Goal: Task Accomplishment & Management: Use online tool/utility

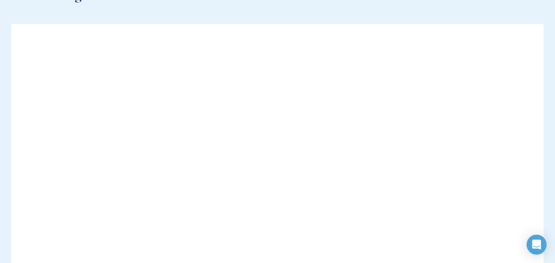
scroll to position [79, 0]
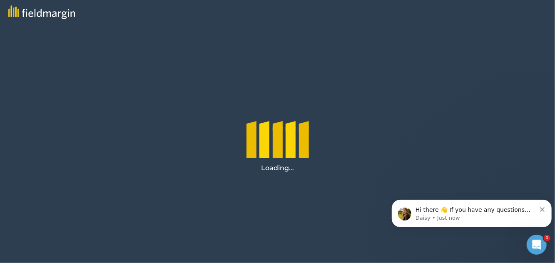
click at [541, 209] on icon "Dismiss notification" at bounding box center [542, 209] width 5 height 5
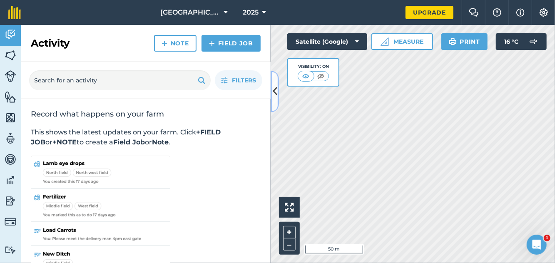
click at [276, 92] on icon at bounding box center [275, 91] width 5 height 15
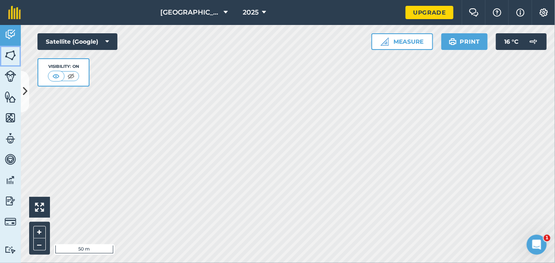
click at [10, 50] on img at bounding box center [11, 55] width 12 height 12
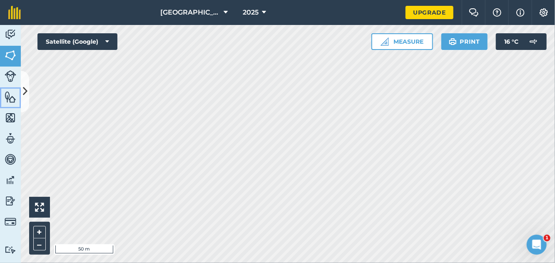
click at [18, 94] on link "Features" at bounding box center [10, 97] width 21 height 21
click at [27, 87] on icon at bounding box center [25, 91] width 5 height 15
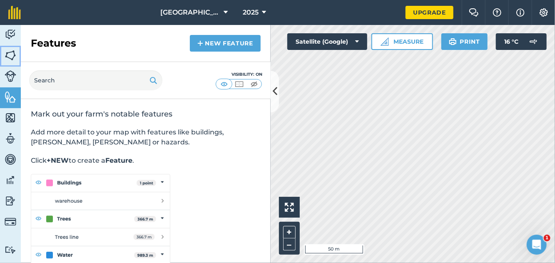
click at [10, 61] on img at bounding box center [11, 55] width 12 height 12
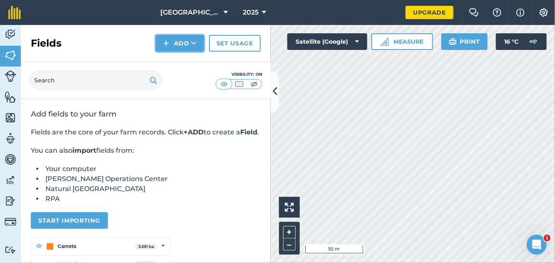
click at [180, 45] on button "Add" at bounding box center [180, 43] width 48 height 17
click at [187, 63] on link "Draw" at bounding box center [180, 62] width 46 height 18
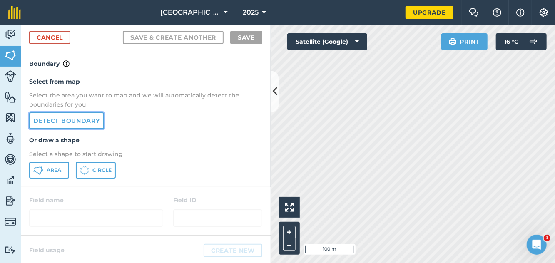
click at [89, 117] on link "Detect boundary" at bounding box center [66, 120] width 75 height 17
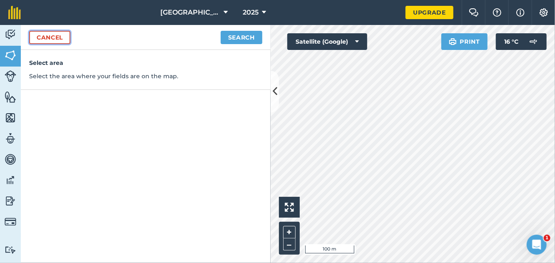
click at [49, 36] on link "Cancel" at bounding box center [49, 37] width 41 height 13
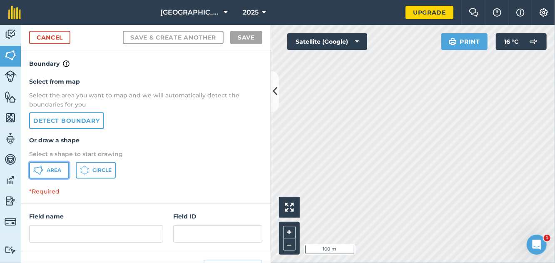
click at [55, 168] on span "Area" at bounding box center [54, 170] width 15 height 7
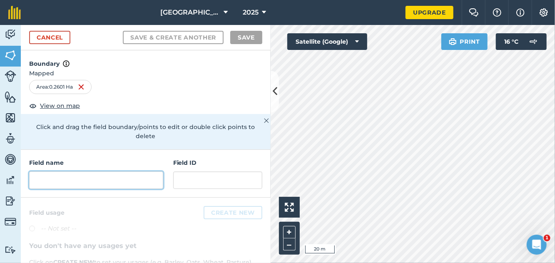
click at [95, 172] on input "text" at bounding box center [96, 180] width 134 height 17
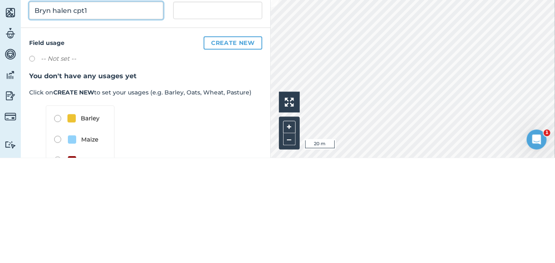
scroll to position [64, 0]
type input "Bryn halen cpt1"
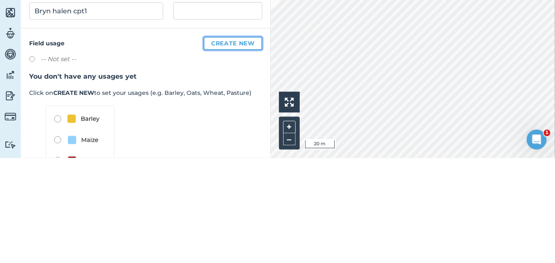
click at [239, 142] on button "Create new" at bounding box center [233, 148] width 59 height 13
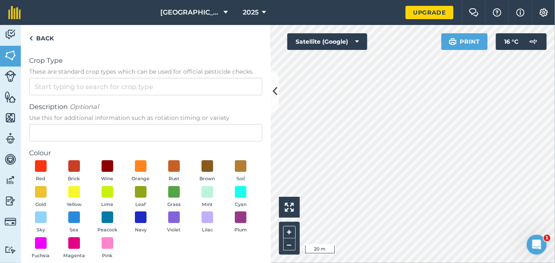
scroll to position [2, 0]
click at [360, 42] on button "Satellite (Google)" at bounding box center [327, 41] width 80 height 17
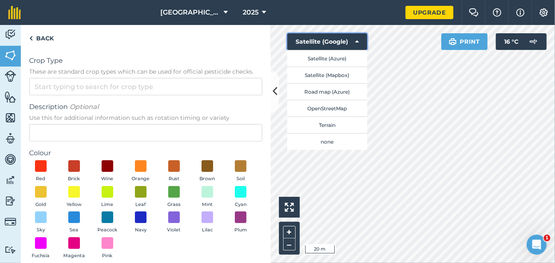
click at [359, 42] on button "Satellite (Google)" at bounding box center [327, 41] width 80 height 17
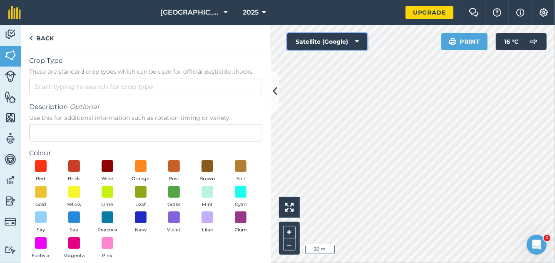
click at [354, 43] on button "Satellite (Google)" at bounding box center [327, 41] width 80 height 17
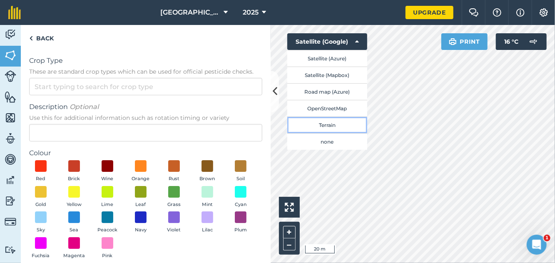
click at [342, 121] on button "Terrain" at bounding box center [327, 125] width 80 height 17
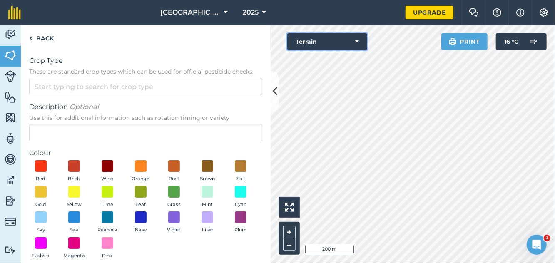
click at [359, 44] on icon at bounding box center [357, 41] width 4 height 8
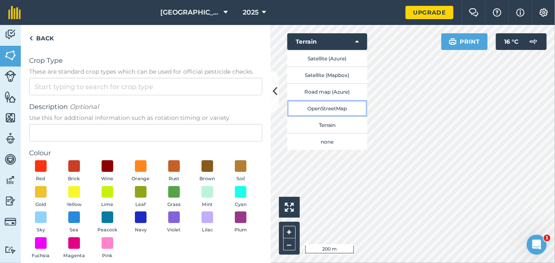
click at [340, 110] on button "OpenStreetMap" at bounding box center [327, 108] width 80 height 17
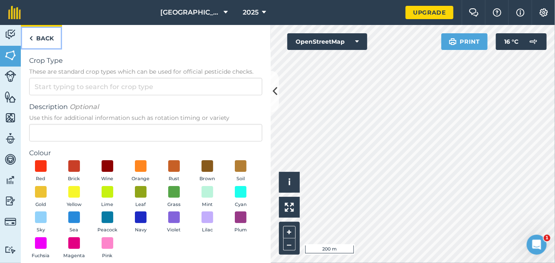
click at [37, 41] on link "Back" at bounding box center [41, 37] width 41 height 25
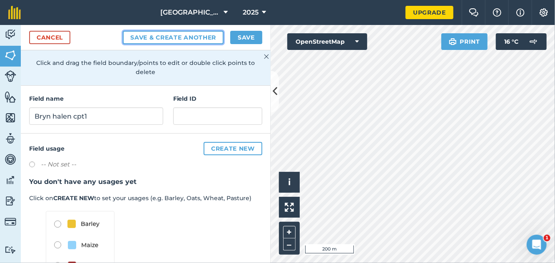
click at [195, 38] on button "Save & Create Another" at bounding box center [173, 37] width 101 height 13
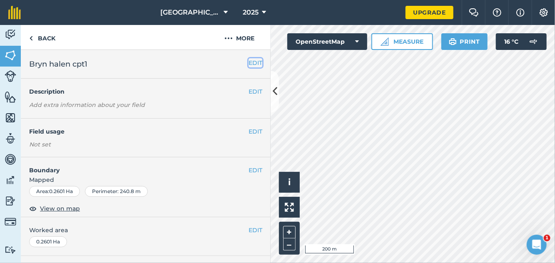
click at [258, 62] on button "EDIT" at bounding box center [256, 62] width 14 height 9
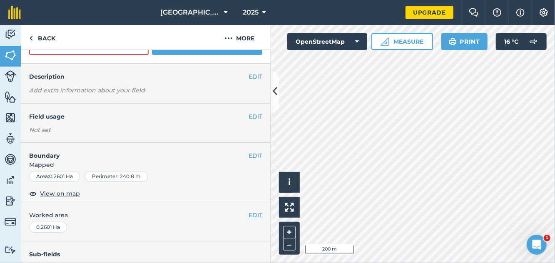
scroll to position [60, 0]
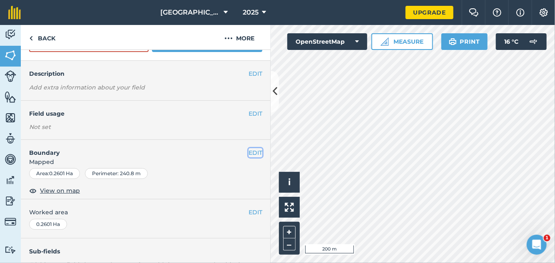
click at [260, 152] on button "EDIT" at bounding box center [256, 152] width 14 height 9
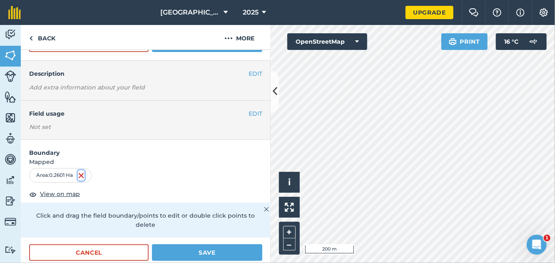
click at [83, 173] on img at bounding box center [81, 176] width 7 height 10
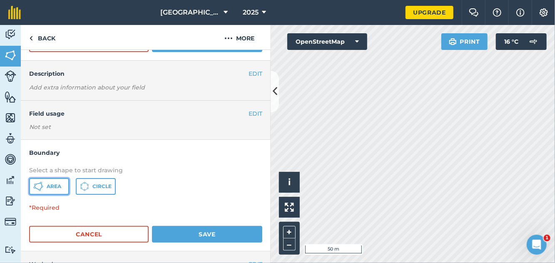
click at [57, 190] on button "Area" at bounding box center [49, 186] width 40 height 17
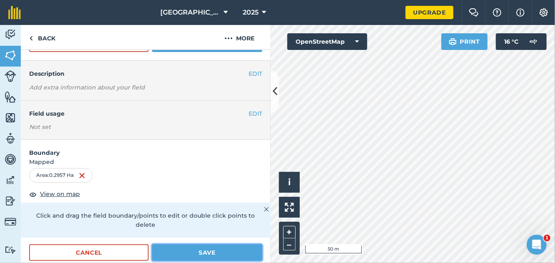
click at [224, 245] on button "Save" at bounding box center [207, 253] width 110 height 17
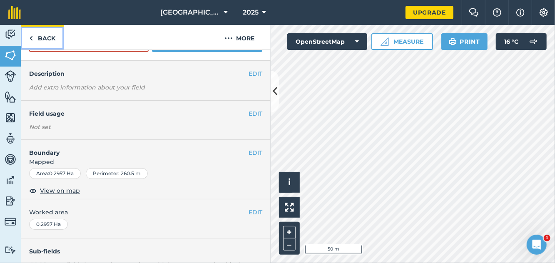
click at [45, 35] on link "Back" at bounding box center [42, 37] width 43 height 25
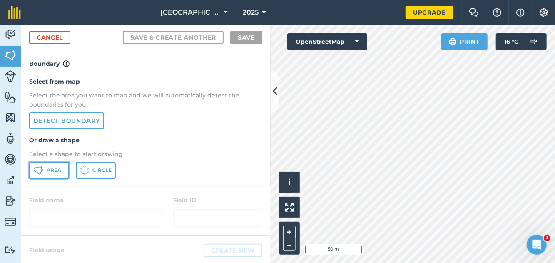
click at [52, 174] on button "Area" at bounding box center [49, 170] width 40 height 17
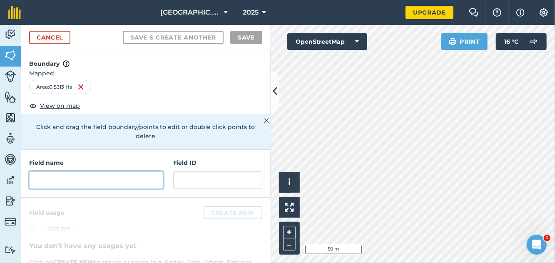
click at [91, 172] on input "text" at bounding box center [96, 180] width 134 height 17
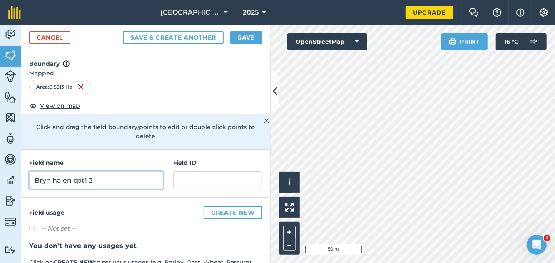
type input "Bryn halen cpt1 2"
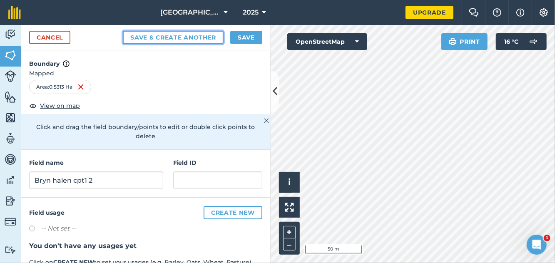
click at [190, 35] on button "Save & Create Another" at bounding box center [173, 37] width 101 height 13
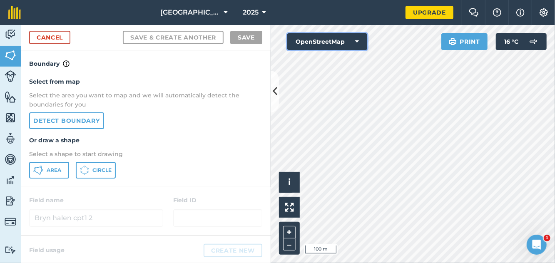
click at [357, 41] on icon at bounding box center [357, 41] width 4 height 8
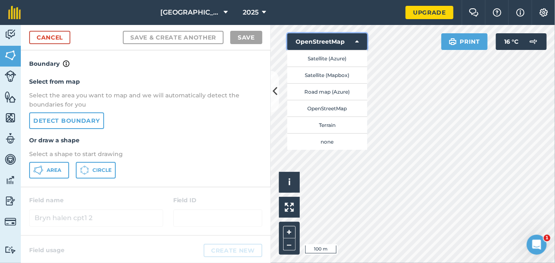
click at [357, 44] on icon at bounding box center [357, 41] width 4 height 8
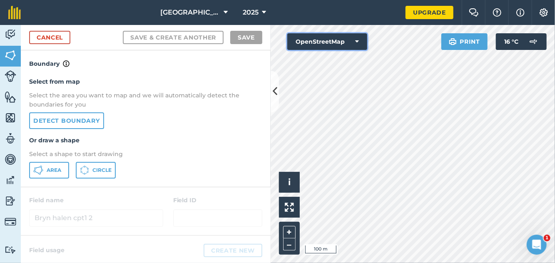
click at [357, 45] on icon at bounding box center [357, 41] width 4 height 8
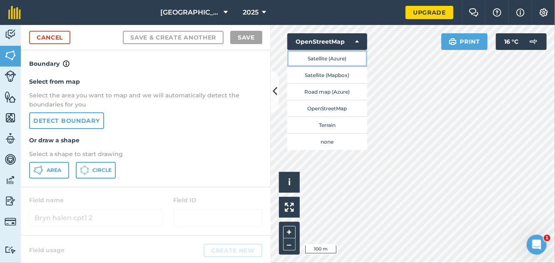
click at [347, 55] on button "Satellite (Azure)" at bounding box center [327, 58] width 80 height 17
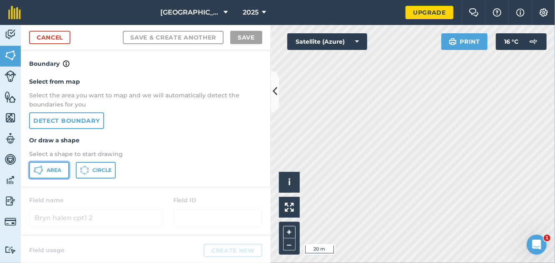
click at [53, 173] on span "Area" at bounding box center [54, 170] width 15 height 7
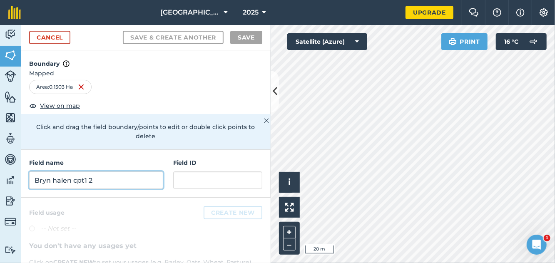
click at [87, 172] on input "Bryn halen cpt1 2" at bounding box center [96, 180] width 134 height 17
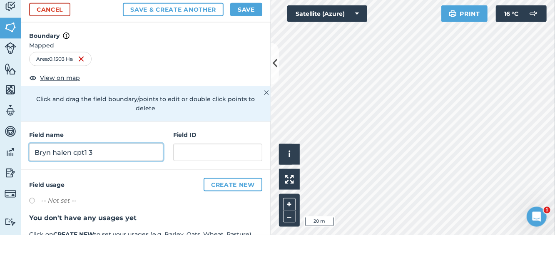
type input "Bryn halen cpt1 3"
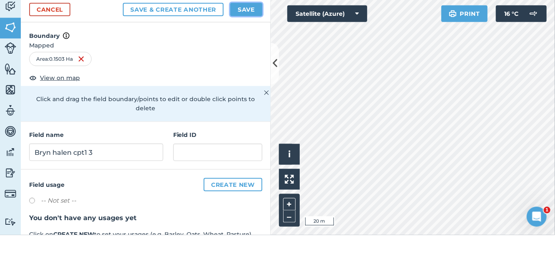
click at [250, 35] on button "Save" at bounding box center [246, 37] width 32 height 13
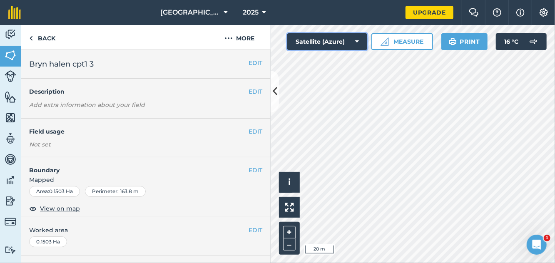
click at [358, 42] on icon at bounding box center [357, 41] width 4 height 8
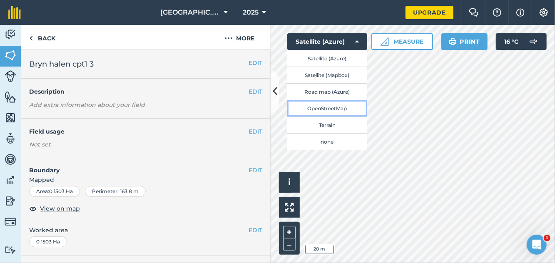
click at [347, 106] on button "OpenStreetMap" at bounding box center [327, 108] width 80 height 17
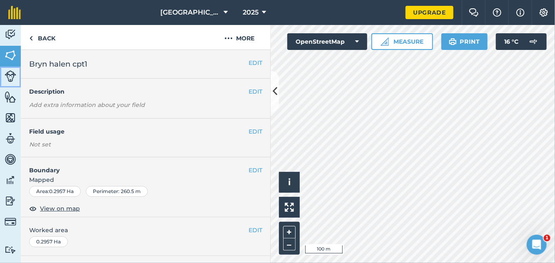
click at [11, 78] on img at bounding box center [11, 76] width 12 height 12
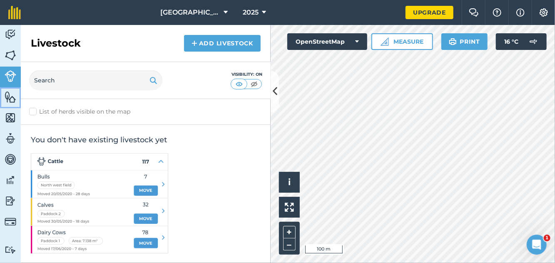
click at [4, 102] on link "Features" at bounding box center [10, 97] width 21 height 21
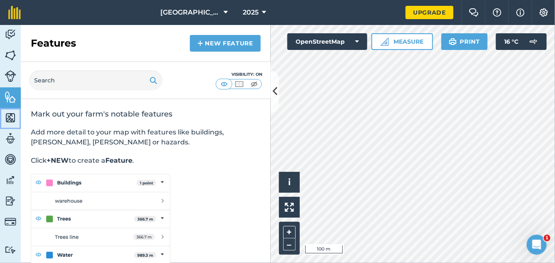
click at [13, 121] on img at bounding box center [11, 118] width 12 height 12
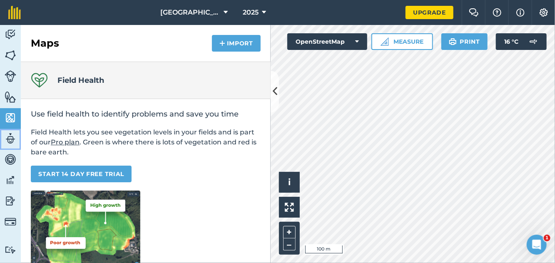
click at [9, 138] on img at bounding box center [11, 138] width 12 height 12
select select "MEMBER"
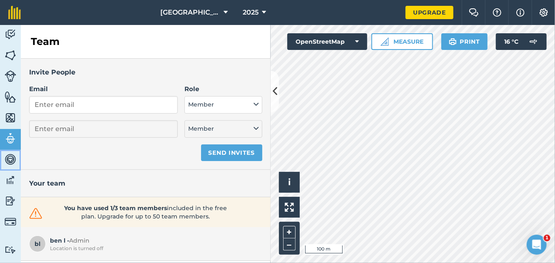
click at [15, 158] on img at bounding box center [11, 159] width 12 height 12
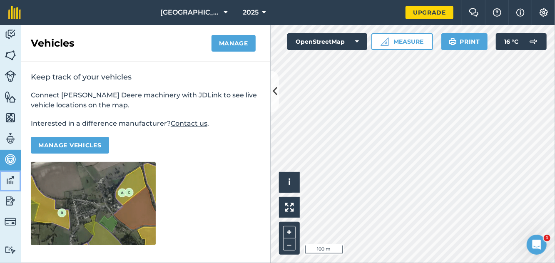
click at [15, 180] on img at bounding box center [11, 180] width 12 height 12
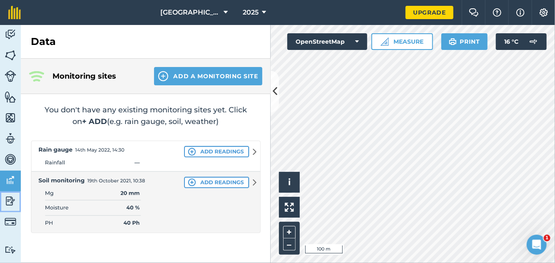
click at [14, 203] on img at bounding box center [11, 201] width 12 height 12
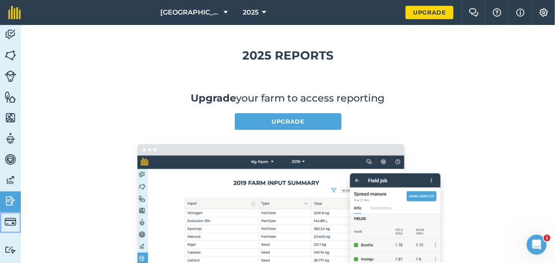
click at [11, 222] on img at bounding box center [11, 222] width 12 height 12
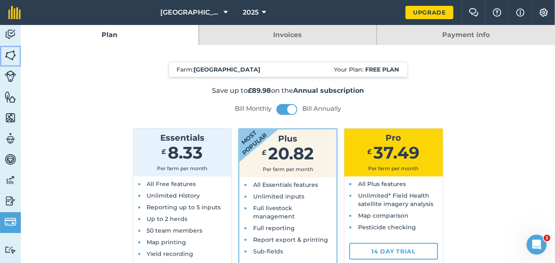
click at [13, 56] on img at bounding box center [11, 55] width 12 height 12
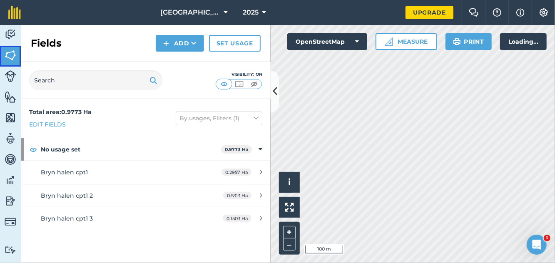
click at [13, 56] on img at bounding box center [11, 55] width 12 height 12
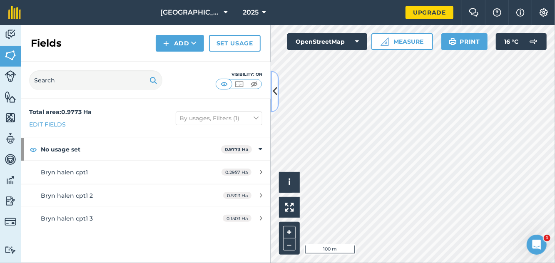
click at [278, 91] on button at bounding box center [275, 92] width 8 height 42
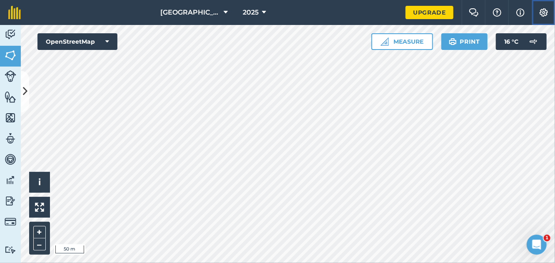
click at [541, 14] on img at bounding box center [544, 12] width 10 height 8
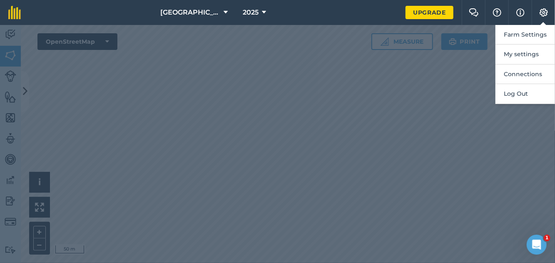
click at [460, 95] on div at bounding box center [277, 144] width 555 height 238
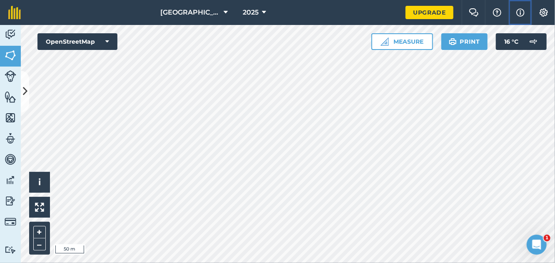
click at [517, 18] on button "Info" at bounding box center [520, 12] width 23 height 25
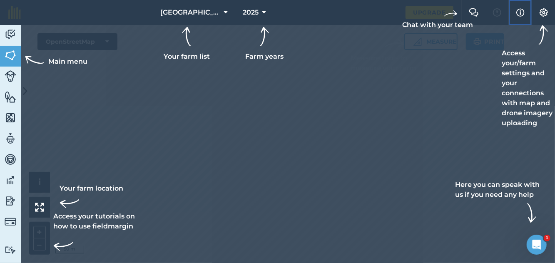
click at [517, 14] on img at bounding box center [521, 12] width 8 height 10
click at [456, 75] on div at bounding box center [277, 131] width 555 height 263
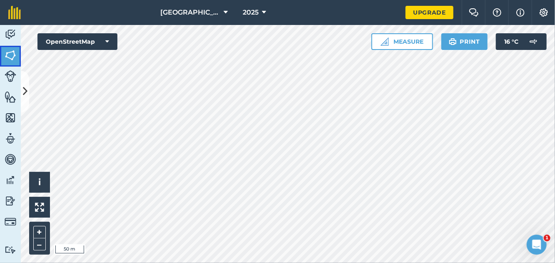
click at [7, 57] on img at bounding box center [11, 55] width 12 height 12
click at [12, 60] on img at bounding box center [11, 55] width 12 height 12
click at [28, 97] on button at bounding box center [25, 92] width 8 height 42
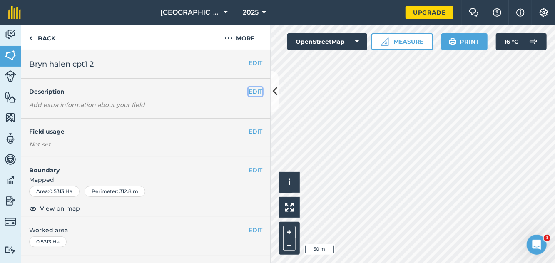
click at [256, 93] on button "EDIT" at bounding box center [256, 91] width 14 height 9
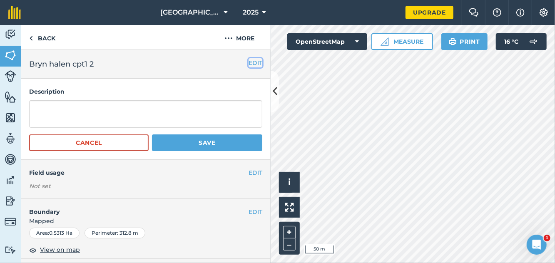
click at [256, 62] on button "EDIT" at bounding box center [256, 62] width 14 height 9
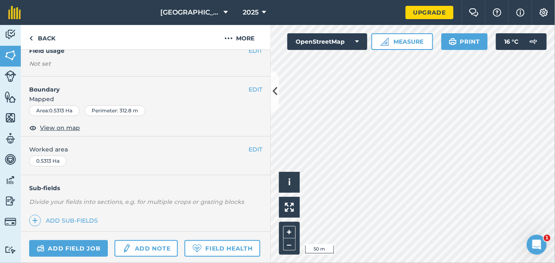
scroll to position [170, 0]
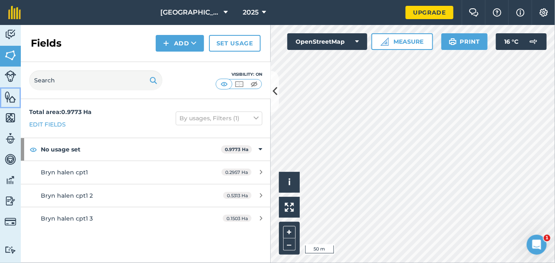
click at [9, 98] on img at bounding box center [11, 97] width 12 height 12
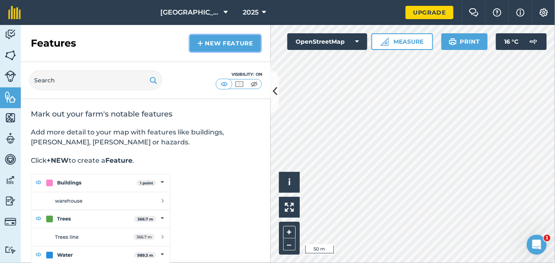
click at [225, 50] on link "New feature" at bounding box center [225, 43] width 71 height 17
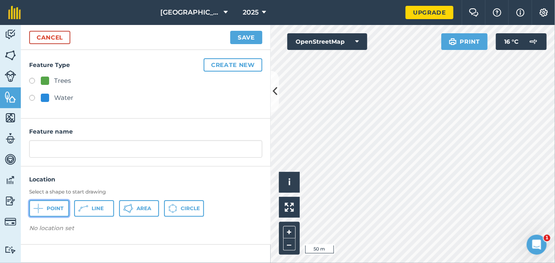
click at [54, 209] on span "Point" at bounding box center [55, 208] width 17 height 7
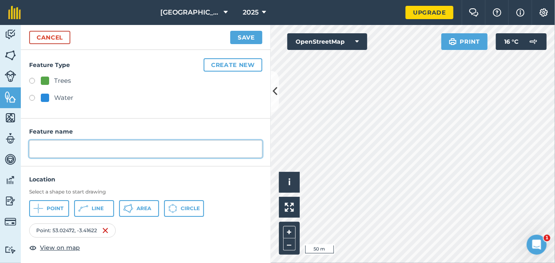
click at [121, 149] on input "text" at bounding box center [145, 148] width 233 height 17
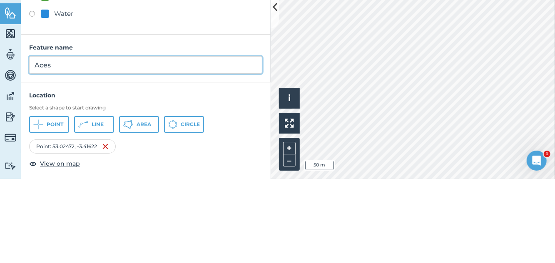
type input "Acess"
type input "Access"
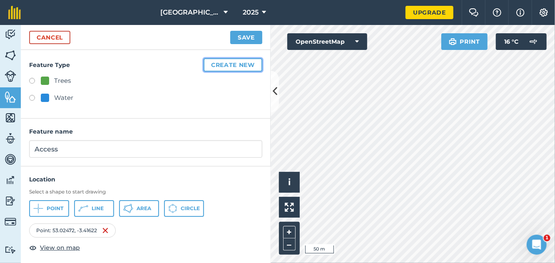
click at [237, 65] on button "Create new" at bounding box center [233, 64] width 59 height 13
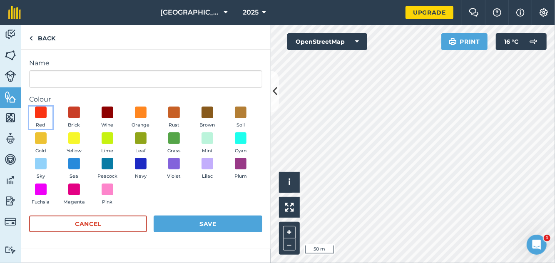
click at [43, 114] on span at bounding box center [41, 113] width 12 height 12
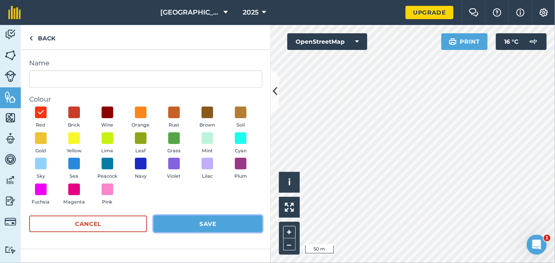
click at [230, 225] on button "Save" at bounding box center [208, 224] width 109 height 17
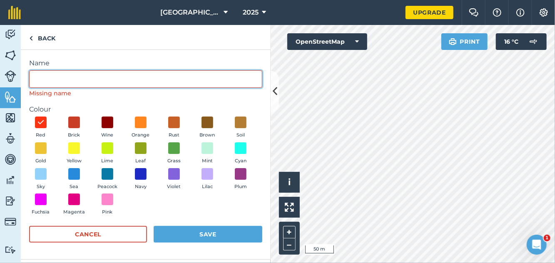
click at [131, 80] on input "Name" at bounding box center [145, 78] width 233 height 17
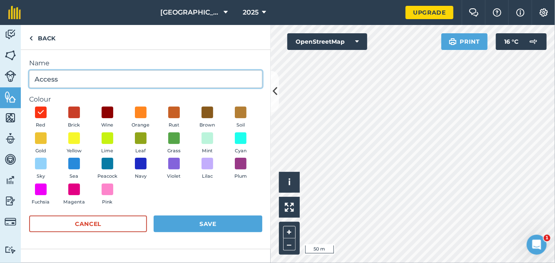
type input "Access"
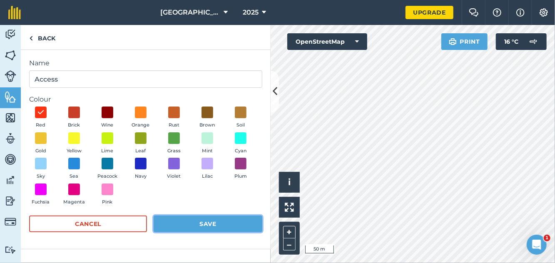
click at [212, 227] on button "Save" at bounding box center [208, 224] width 109 height 17
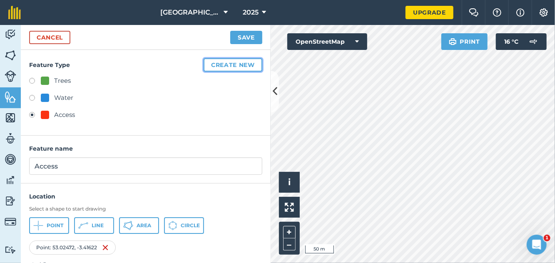
click at [241, 67] on button "Create new" at bounding box center [233, 64] width 59 height 13
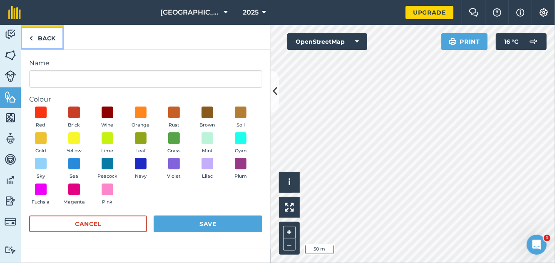
click at [45, 36] on link "Back" at bounding box center [42, 37] width 43 height 25
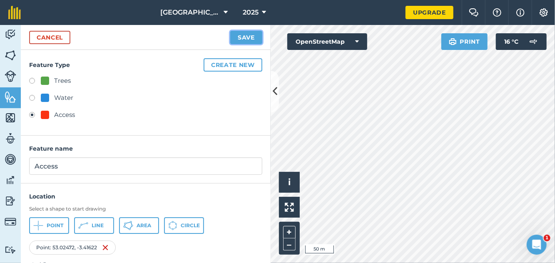
click at [250, 40] on button "Save" at bounding box center [246, 37] width 32 height 13
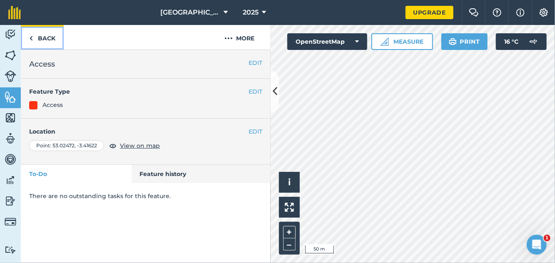
click at [49, 39] on link "Back" at bounding box center [42, 37] width 43 height 25
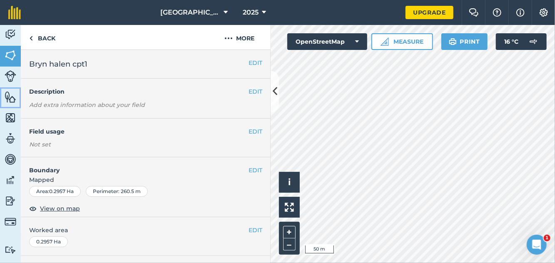
click at [12, 101] on img at bounding box center [11, 97] width 12 height 12
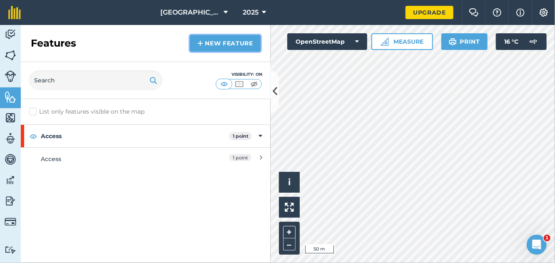
click at [238, 39] on link "New feature" at bounding box center [225, 43] width 71 height 17
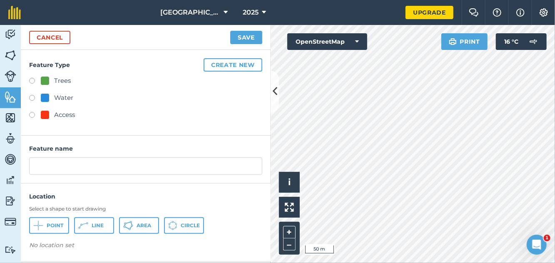
click at [65, 115] on div "Access" at bounding box center [64, 115] width 21 height 10
radio input "true"
type input "Access 2"
click at [52, 231] on button "Point" at bounding box center [49, 225] width 40 height 17
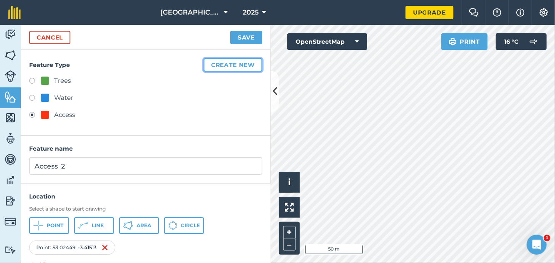
click at [241, 66] on button "Create new" at bounding box center [233, 64] width 59 height 13
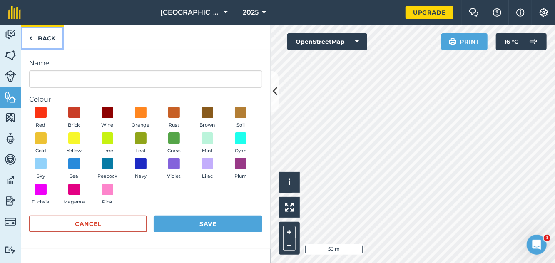
click at [50, 40] on link "Back" at bounding box center [42, 37] width 43 height 25
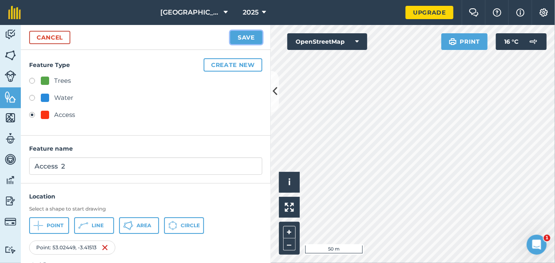
click at [247, 36] on button "Save" at bounding box center [246, 37] width 32 height 13
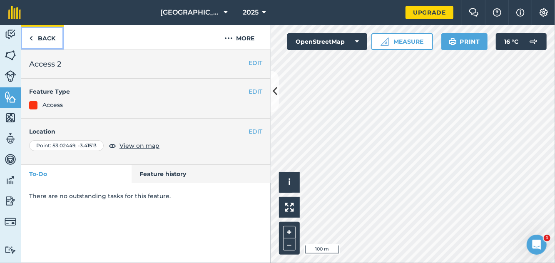
click at [45, 36] on link "Back" at bounding box center [42, 37] width 43 height 25
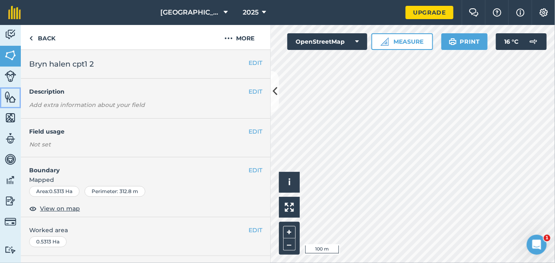
click at [11, 102] on img at bounding box center [11, 97] width 12 height 12
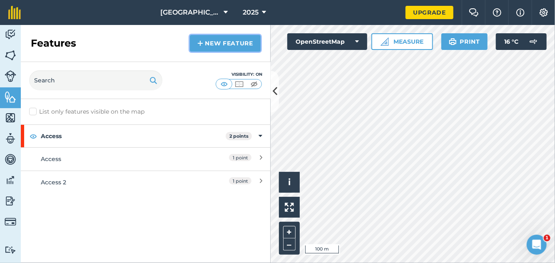
click at [228, 45] on link "New feature" at bounding box center [225, 43] width 71 height 17
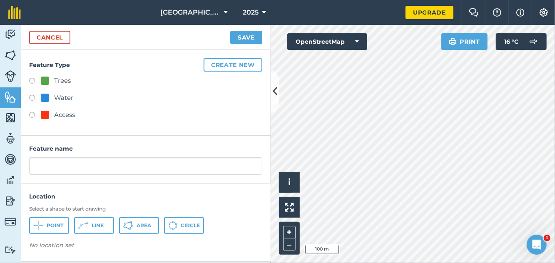
click at [71, 115] on div "Access" at bounding box center [64, 115] width 21 height 10
radio input "true"
type input "Access 3"
click at [52, 223] on span "Point" at bounding box center [55, 225] width 17 height 7
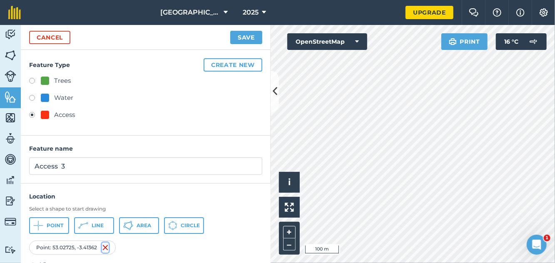
click at [105, 249] on img at bounding box center [105, 248] width 7 height 10
click at [47, 224] on span "Point" at bounding box center [55, 225] width 17 height 7
click at [254, 35] on button "Save" at bounding box center [246, 37] width 32 height 13
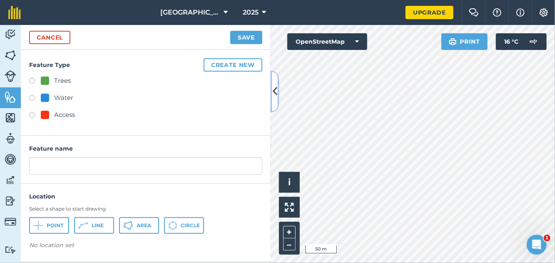
click at [275, 88] on icon at bounding box center [275, 91] width 5 height 15
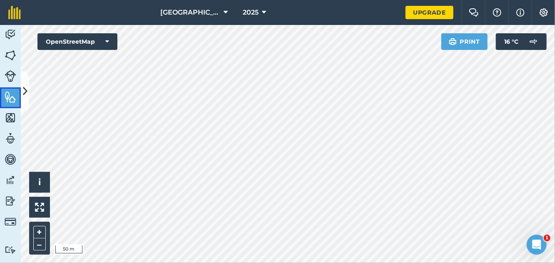
click at [14, 100] on img at bounding box center [11, 97] width 12 height 12
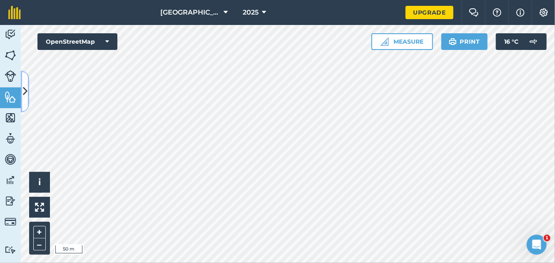
click at [26, 87] on icon at bounding box center [25, 91] width 5 height 15
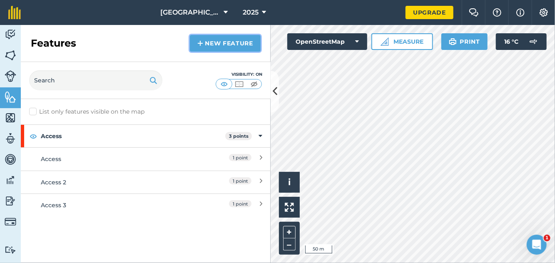
click at [224, 47] on link "New feature" at bounding box center [225, 43] width 71 height 17
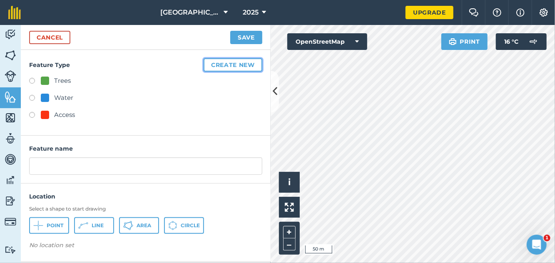
click at [243, 64] on button "Create new" at bounding box center [233, 64] width 59 height 13
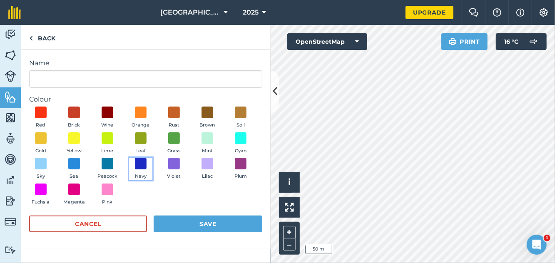
click at [142, 166] on span at bounding box center [141, 164] width 12 height 12
click at [214, 225] on button "Save" at bounding box center [208, 224] width 109 height 17
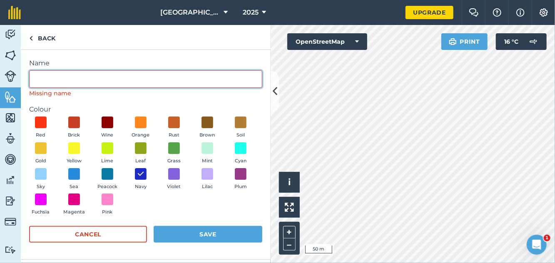
click at [102, 77] on input "Name" at bounding box center [145, 78] width 233 height 17
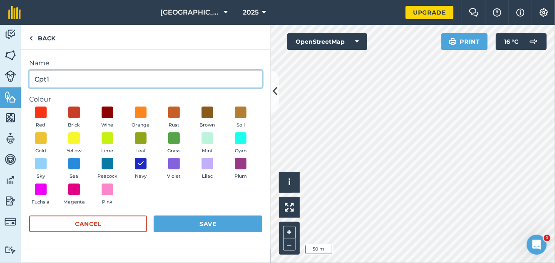
type input "Cpt"
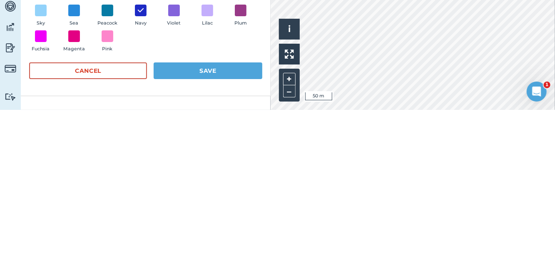
type input "CPT 1"
click at [214, 227] on button "Save" at bounding box center [208, 224] width 109 height 17
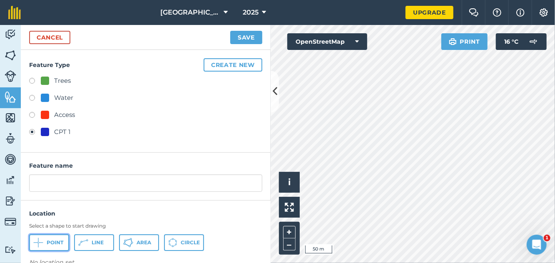
click at [47, 242] on span "Point" at bounding box center [55, 243] width 17 height 7
click at [253, 40] on button "Save" at bounding box center [246, 37] width 32 height 13
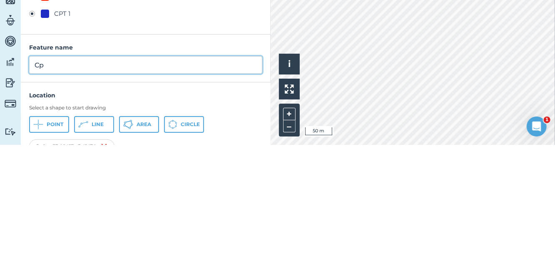
type input "Cpt"
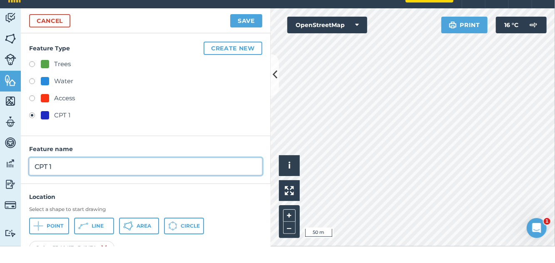
type input "CPT 1"
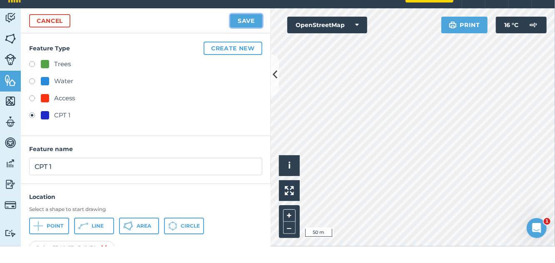
click at [254, 38] on button "Save" at bounding box center [246, 37] width 32 height 13
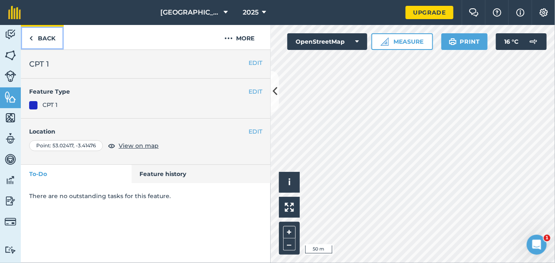
click at [52, 39] on link "Back" at bounding box center [42, 37] width 43 height 25
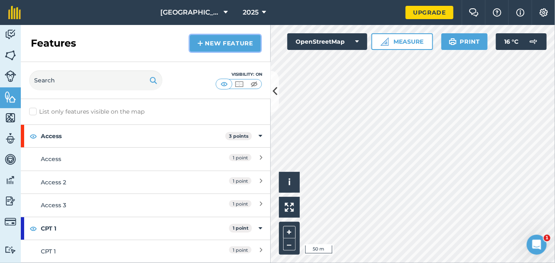
click at [222, 43] on link "New feature" at bounding box center [225, 43] width 71 height 17
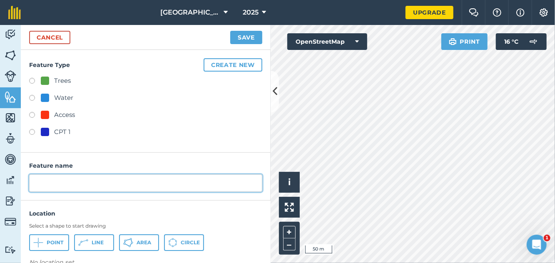
click at [113, 182] on input "text" at bounding box center [145, 183] width 233 height 17
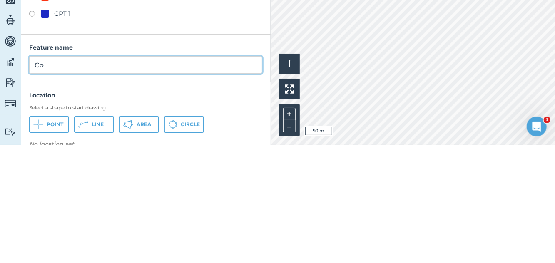
type input "Cpt"
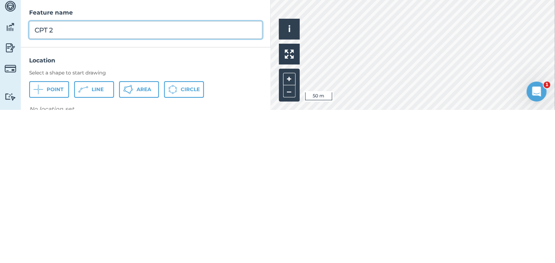
type input "CPT 2"
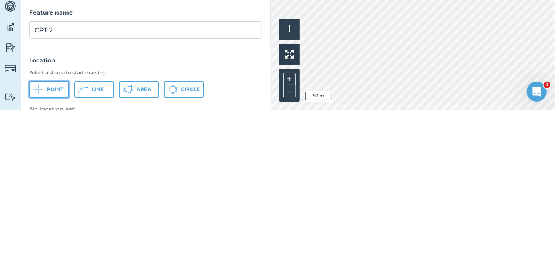
click at [54, 241] on span "Point" at bounding box center [55, 243] width 17 height 7
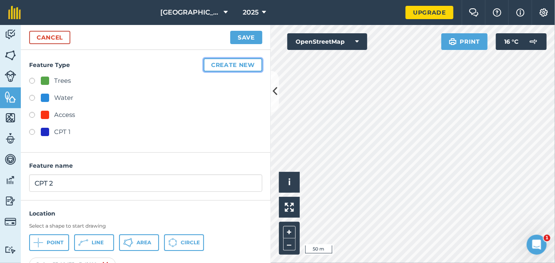
click at [245, 64] on button "Create new" at bounding box center [233, 64] width 59 height 13
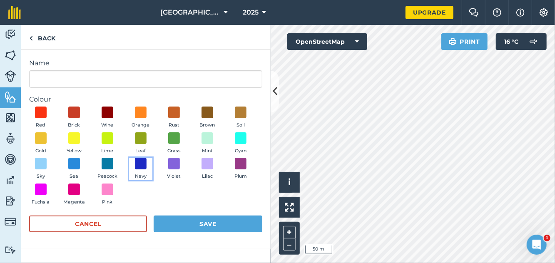
click at [142, 167] on span at bounding box center [141, 164] width 12 height 12
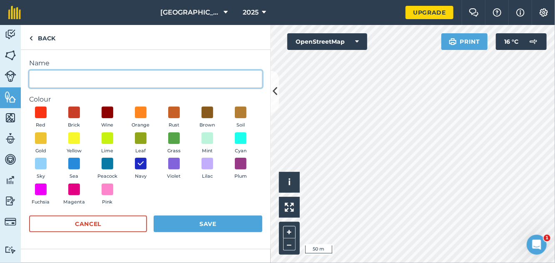
click at [161, 76] on input "Name" at bounding box center [145, 78] width 233 height 17
type input "Cpt"
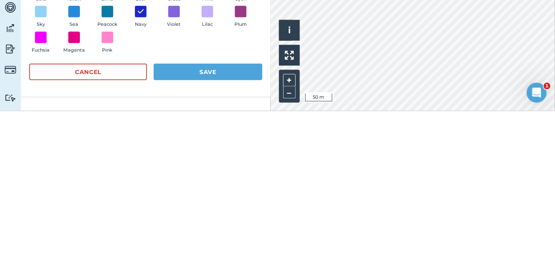
type input "CPT 2"
click at [218, 227] on button "Save" at bounding box center [208, 224] width 109 height 17
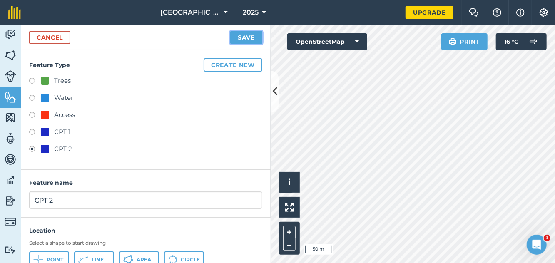
click at [253, 40] on button "Save" at bounding box center [246, 37] width 32 height 13
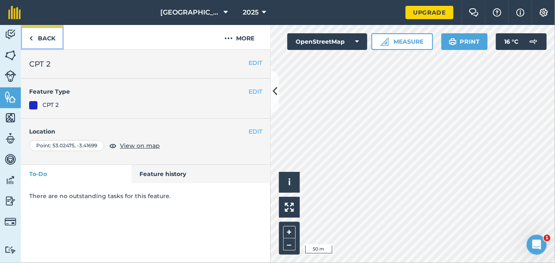
click at [33, 36] on link "Back" at bounding box center [42, 37] width 43 height 25
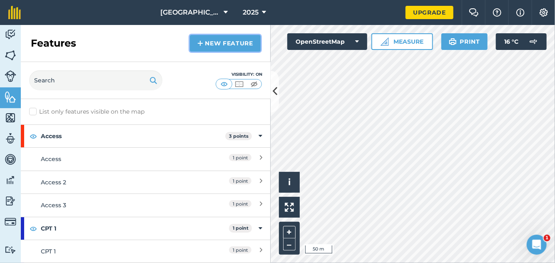
click at [242, 43] on link "New feature" at bounding box center [225, 43] width 71 height 17
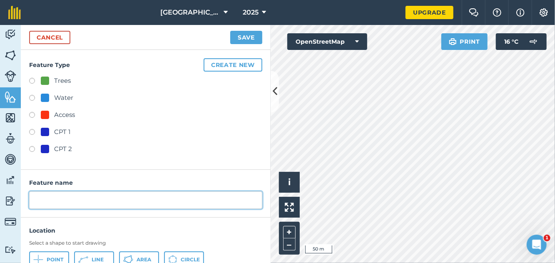
click at [165, 199] on input "text" at bounding box center [145, 200] width 233 height 17
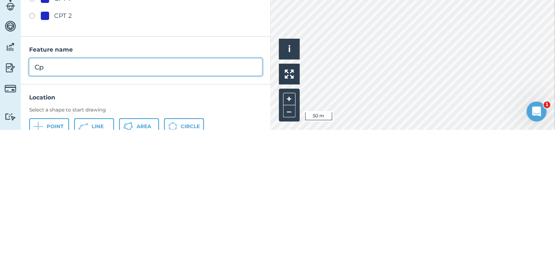
type input "Cpt"
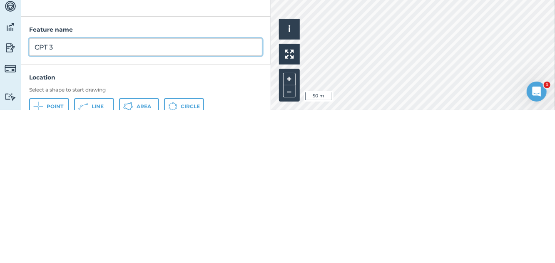
type input "CPT 3"
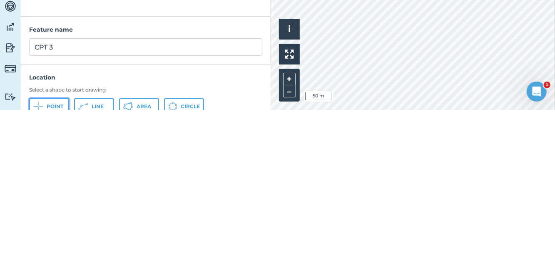
click at [54, 259] on span "Point" at bounding box center [55, 260] width 17 height 7
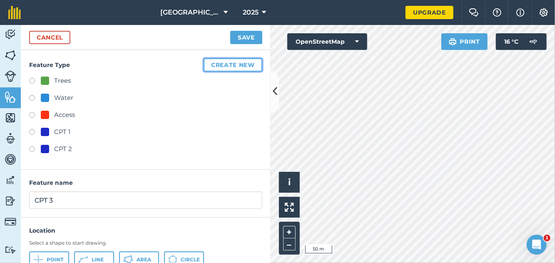
click at [250, 70] on button "Create new" at bounding box center [233, 64] width 59 height 13
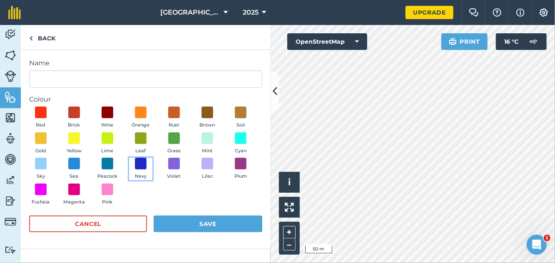
click at [143, 166] on span at bounding box center [141, 164] width 12 height 12
click at [217, 219] on button "Save" at bounding box center [208, 224] width 109 height 17
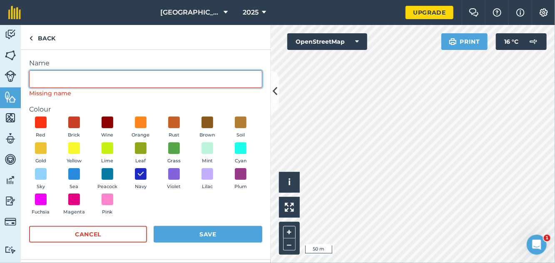
click at [166, 77] on input "Name" at bounding box center [145, 78] width 233 height 17
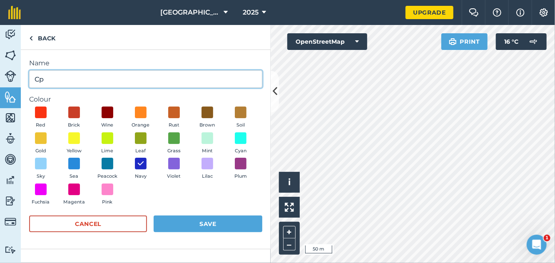
type input "Cpt"
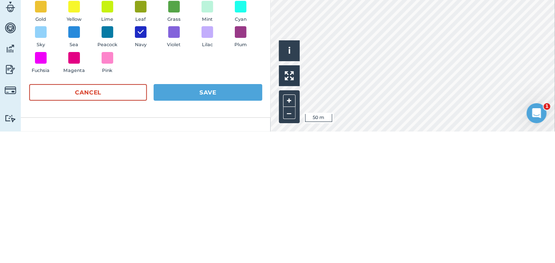
type input "CPT 3"
click at [227, 219] on button "Save" at bounding box center [208, 224] width 109 height 17
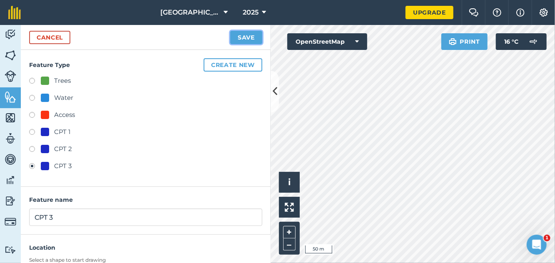
click at [255, 38] on button "Save" at bounding box center [246, 37] width 32 height 13
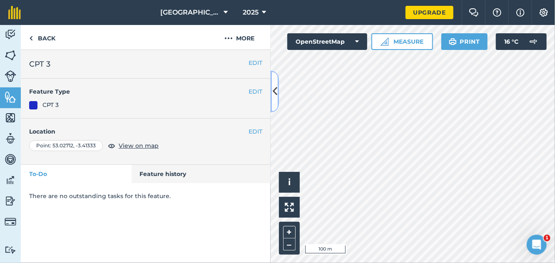
click at [277, 89] on icon at bounding box center [275, 91] width 5 height 15
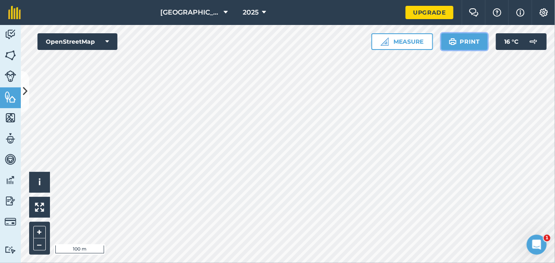
click at [466, 42] on button "Print" at bounding box center [465, 41] width 47 height 17
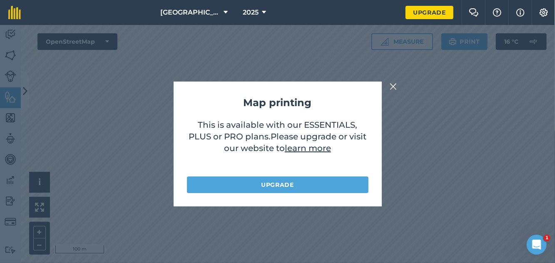
click at [394, 92] on img at bounding box center [393, 87] width 7 height 10
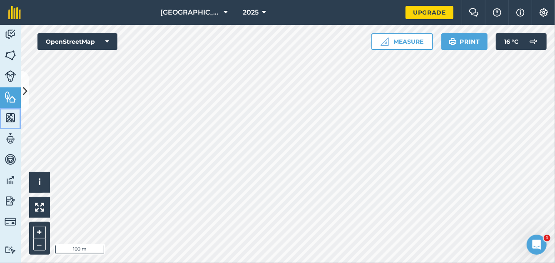
click at [7, 117] on img at bounding box center [11, 118] width 12 height 12
click at [8, 141] on img at bounding box center [11, 138] width 12 height 12
click at [14, 161] on img at bounding box center [11, 159] width 12 height 12
click at [28, 86] on button at bounding box center [25, 92] width 8 height 42
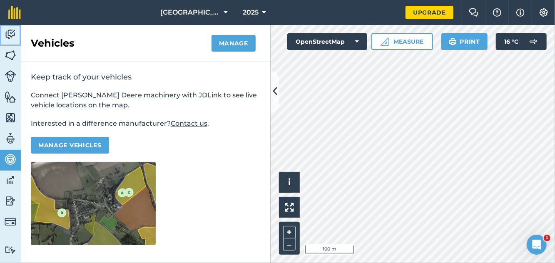
click at [15, 39] on img at bounding box center [11, 34] width 12 height 12
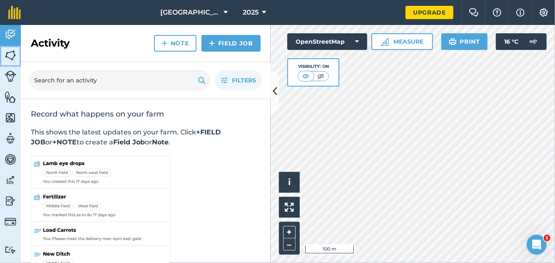
click at [14, 50] on img at bounding box center [11, 55] width 12 height 12
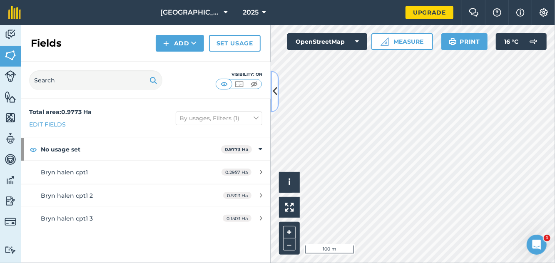
click at [274, 94] on icon at bounding box center [275, 91] width 5 height 15
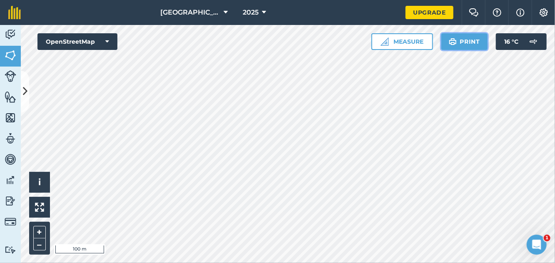
click at [471, 44] on button "Print" at bounding box center [465, 41] width 47 height 17
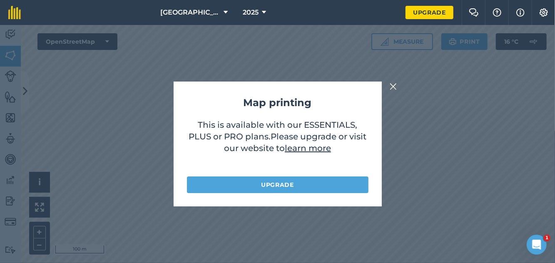
click at [396, 92] on img at bounding box center [393, 87] width 7 height 10
